Goal: Task Accomplishment & Management: Manage account settings

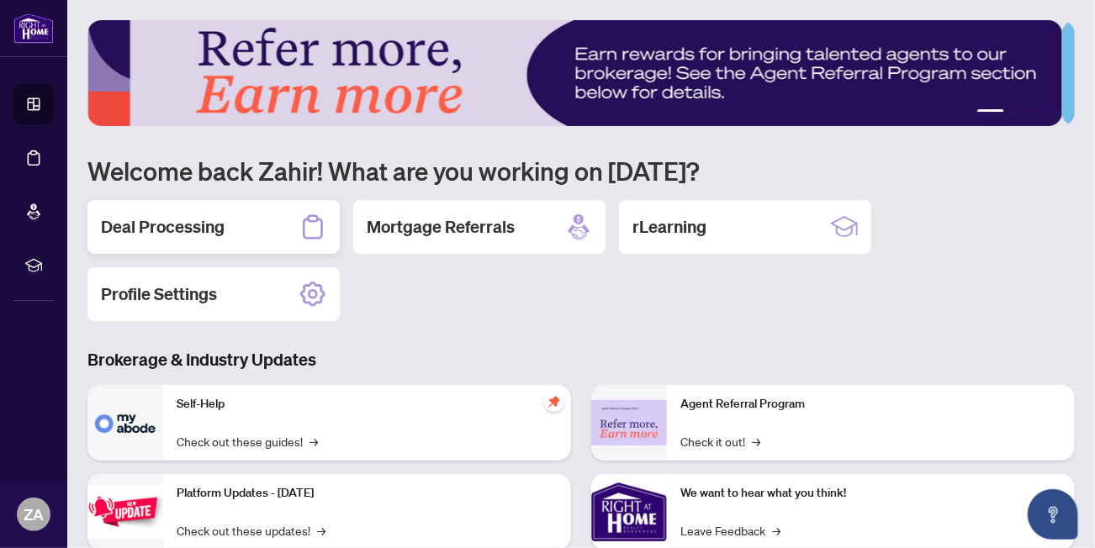
click at [256, 231] on div "Deal Processing" at bounding box center [213, 227] width 252 height 54
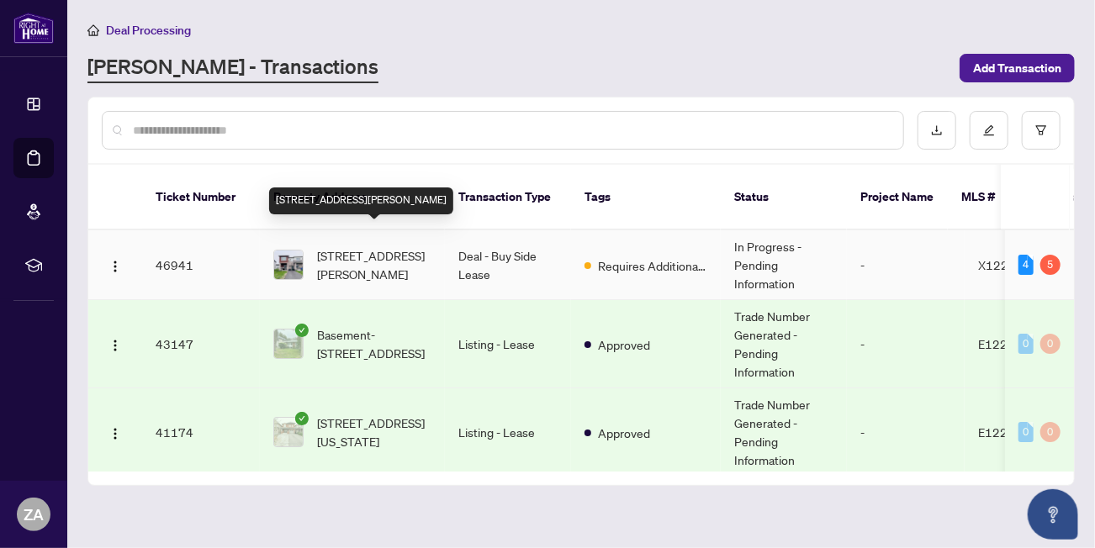
click at [381, 251] on span "[STREET_ADDRESS][PERSON_NAME]" at bounding box center [374, 264] width 114 height 37
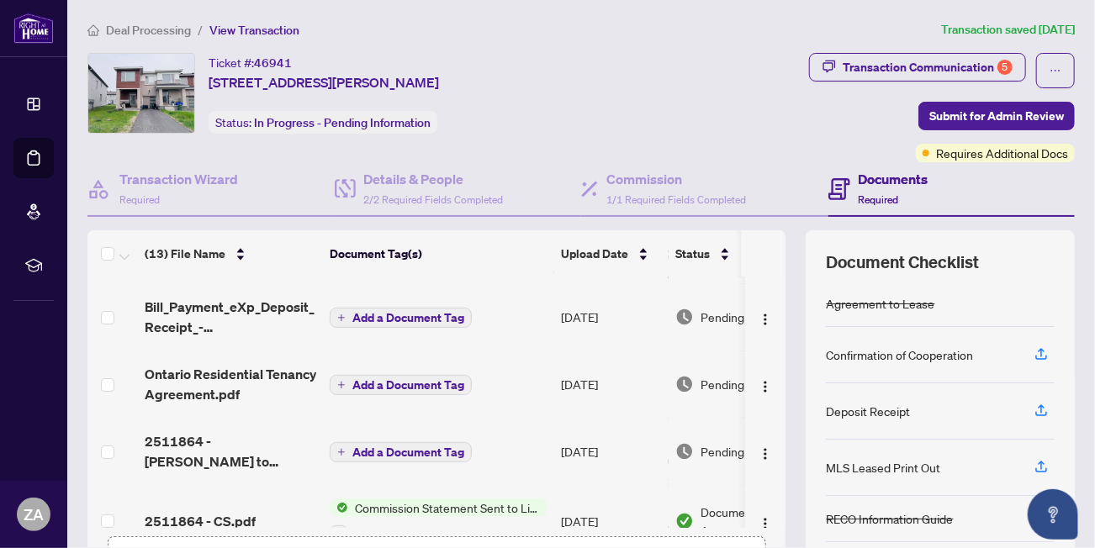
scroll to position [83, 0]
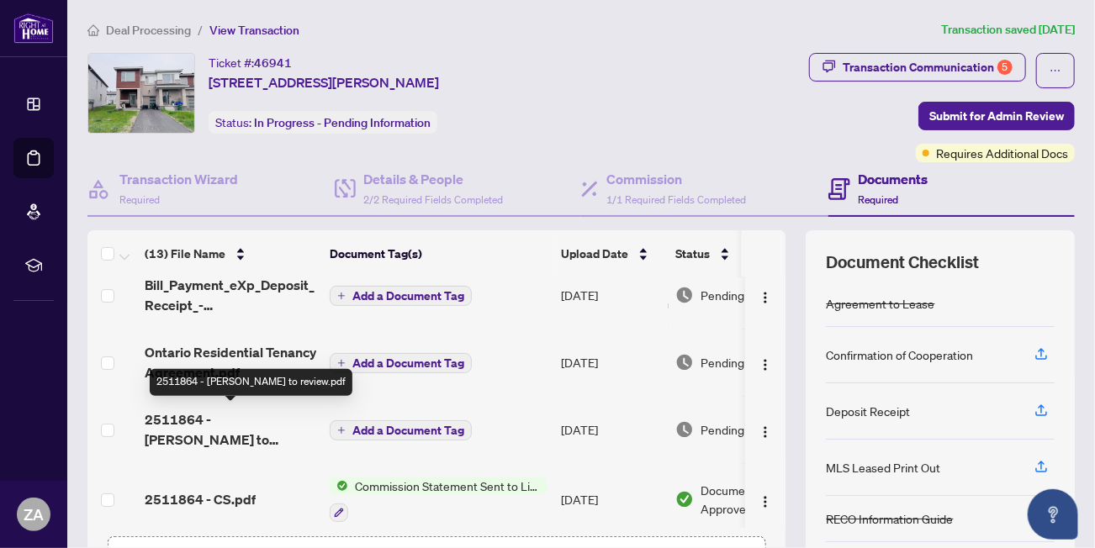
click at [240, 422] on span "2511864 - [PERSON_NAME] to review.pdf" at bounding box center [231, 429] width 172 height 40
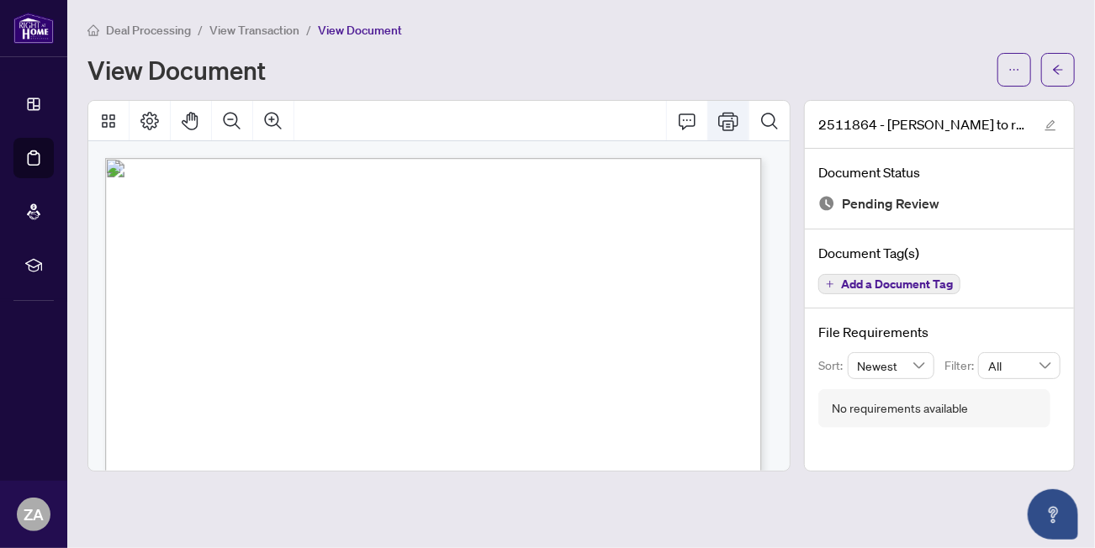
click at [730, 125] on icon "Print" at bounding box center [728, 121] width 20 height 20
click at [1053, 71] on icon "arrow-left" at bounding box center [1058, 70] width 12 height 12
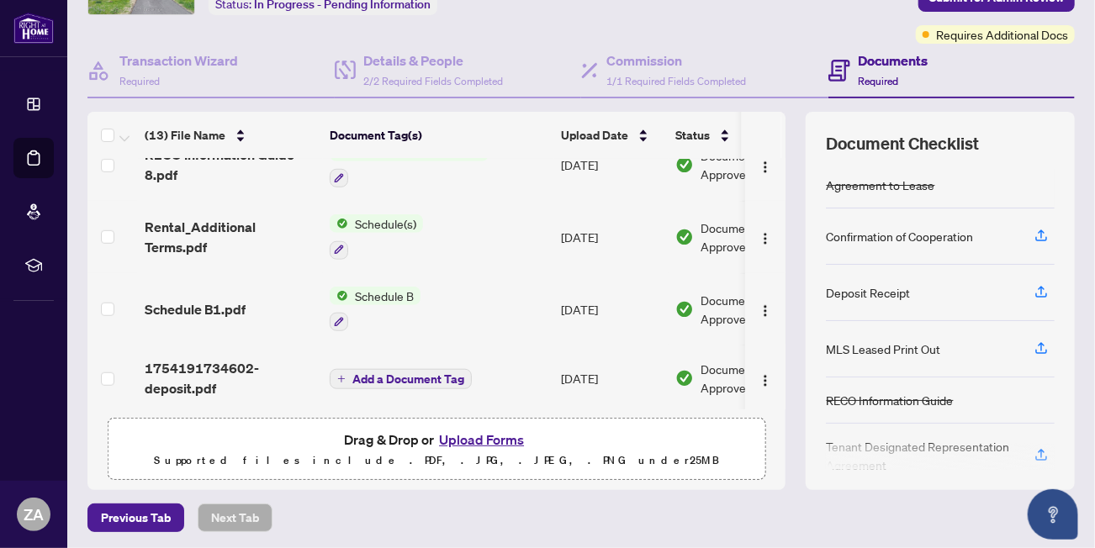
scroll to position [168, 0]
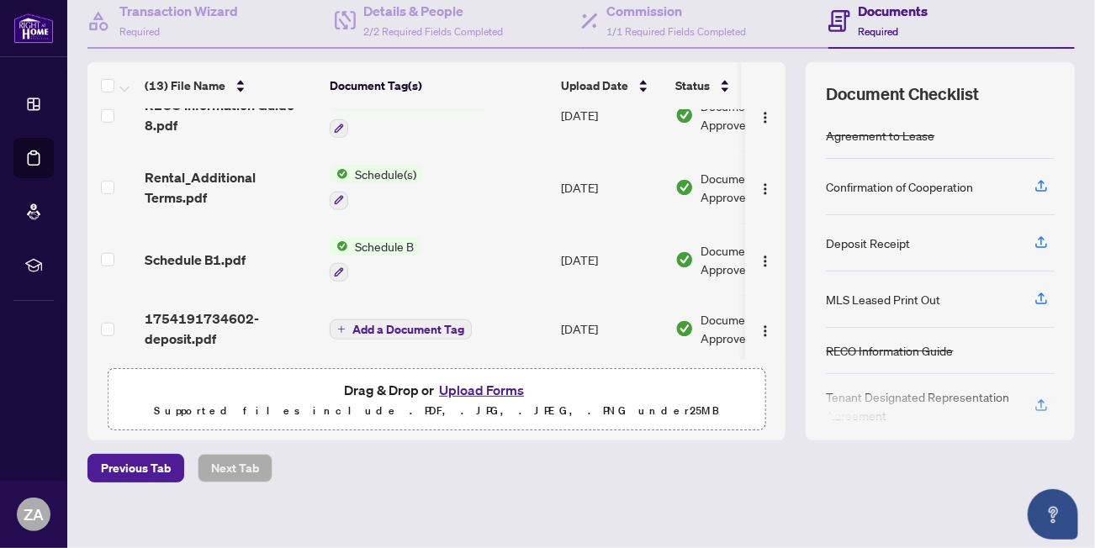
click at [393, 165] on span "Schedule(s)" at bounding box center [385, 174] width 75 height 18
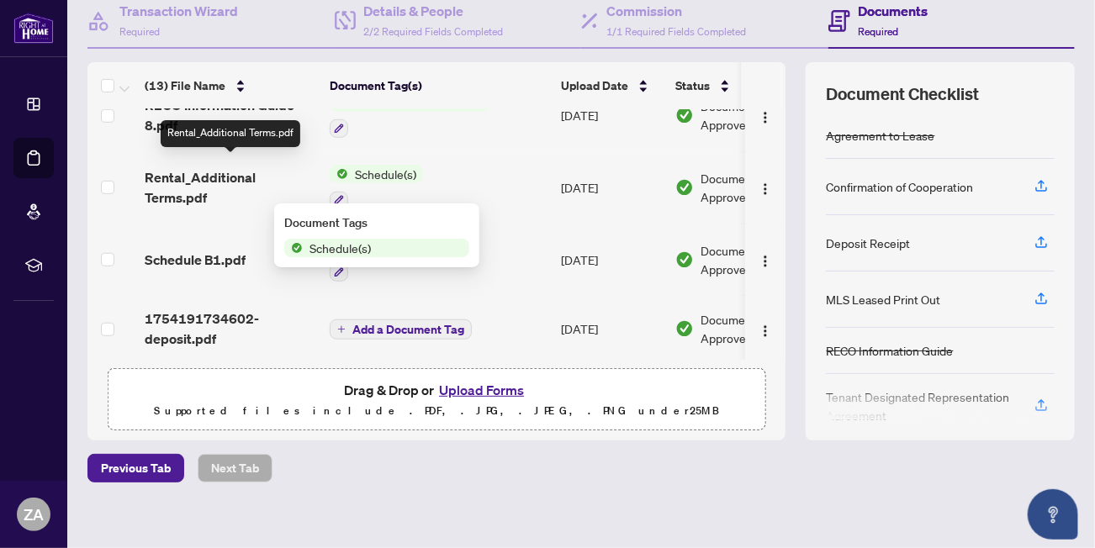
click at [215, 169] on span "Rental_Additional Terms.pdf" at bounding box center [231, 187] width 172 height 40
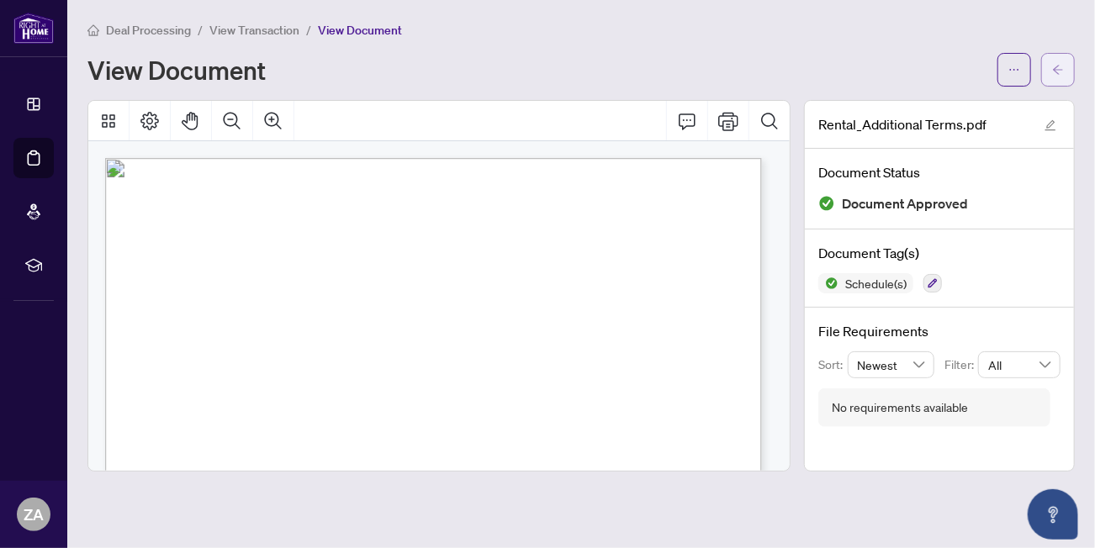
click at [1055, 66] on icon "arrow-left" at bounding box center [1058, 70] width 12 height 12
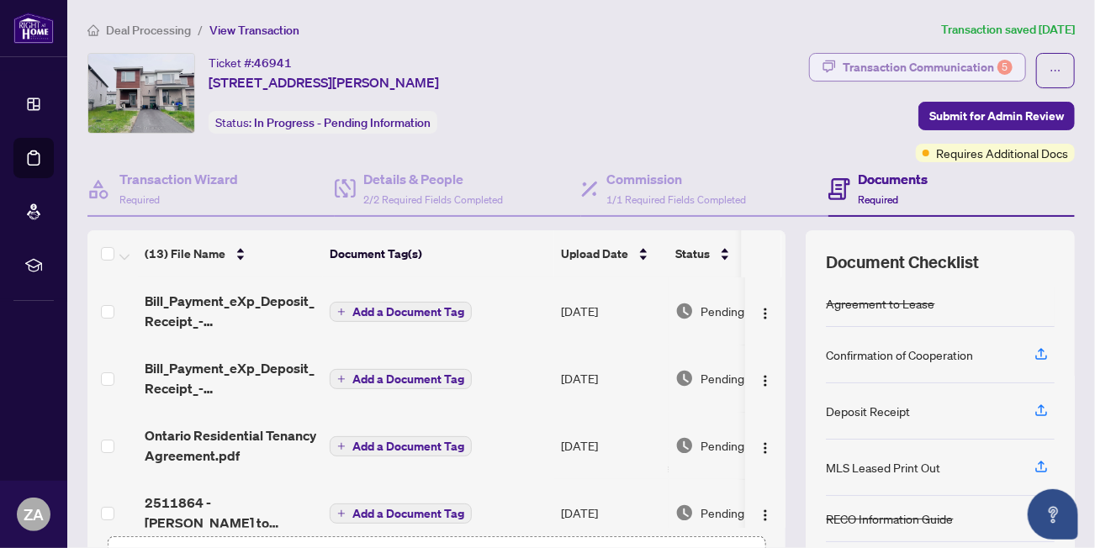
click at [953, 66] on div "Transaction Communication 5" at bounding box center [927, 67] width 170 height 27
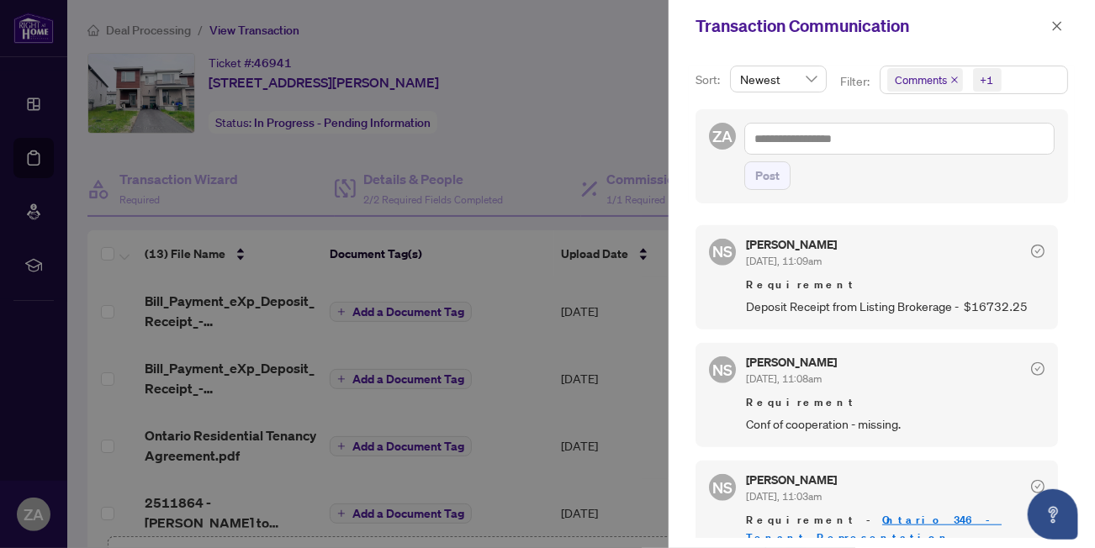
scroll to position [673, 0]
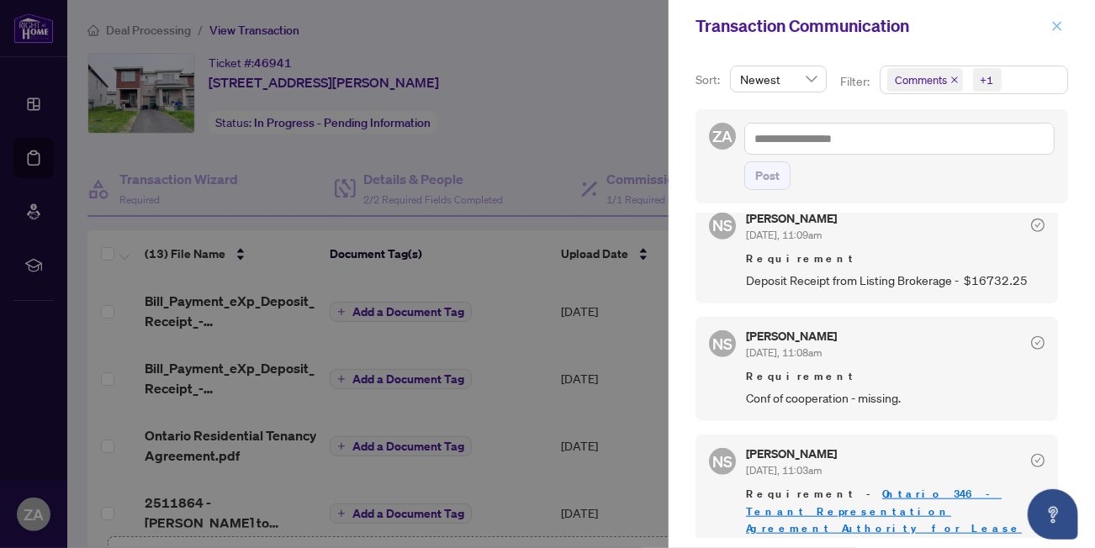
click at [1053, 29] on icon "close" at bounding box center [1057, 25] width 9 height 9
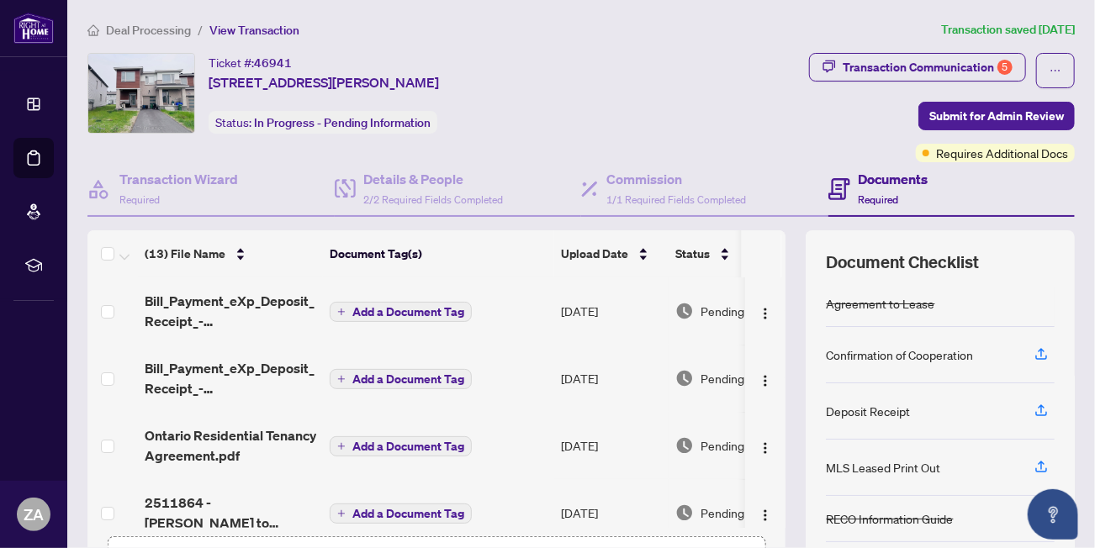
scroll to position [83, 0]
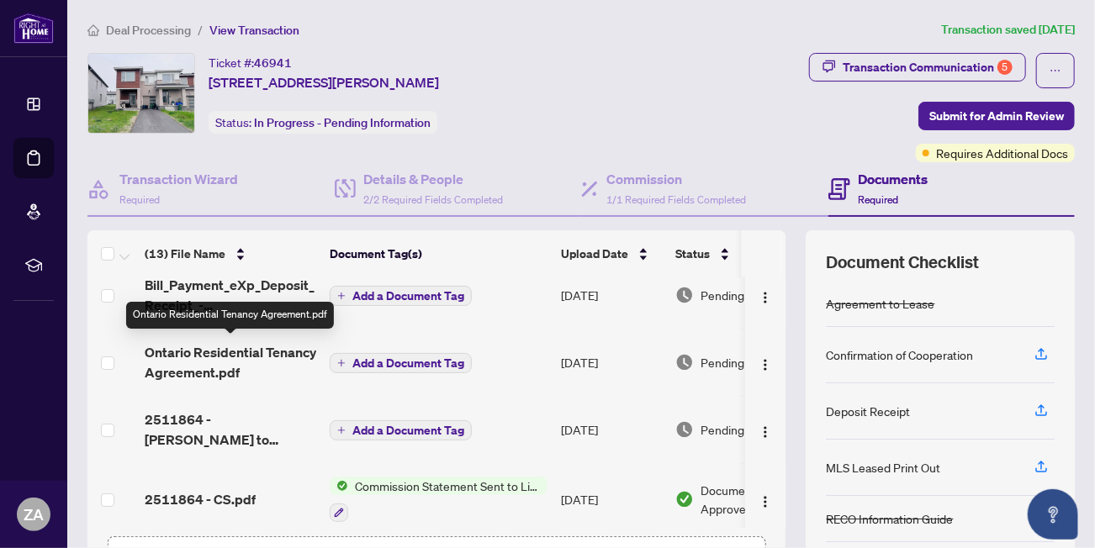
click at [284, 354] on span "Ontario Residential Tenancy Agreement.pdf" at bounding box center [231, 362] width 172 height 40
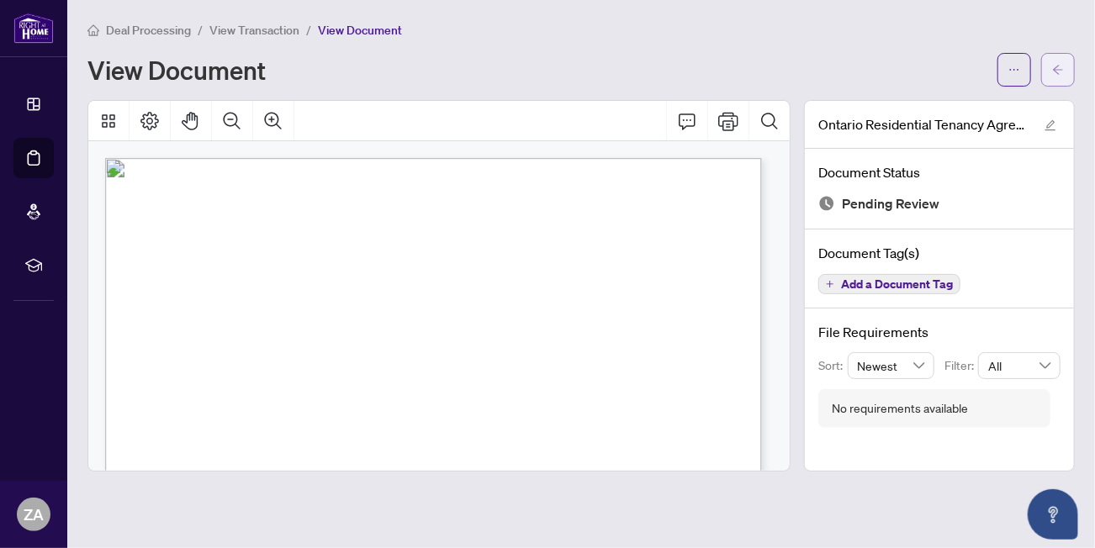
click at [1056, 77] on span "button" at bounding box center [1058, 69] width 12 height 27
